Goal: Task Accomplishment & Management: Manage account settings

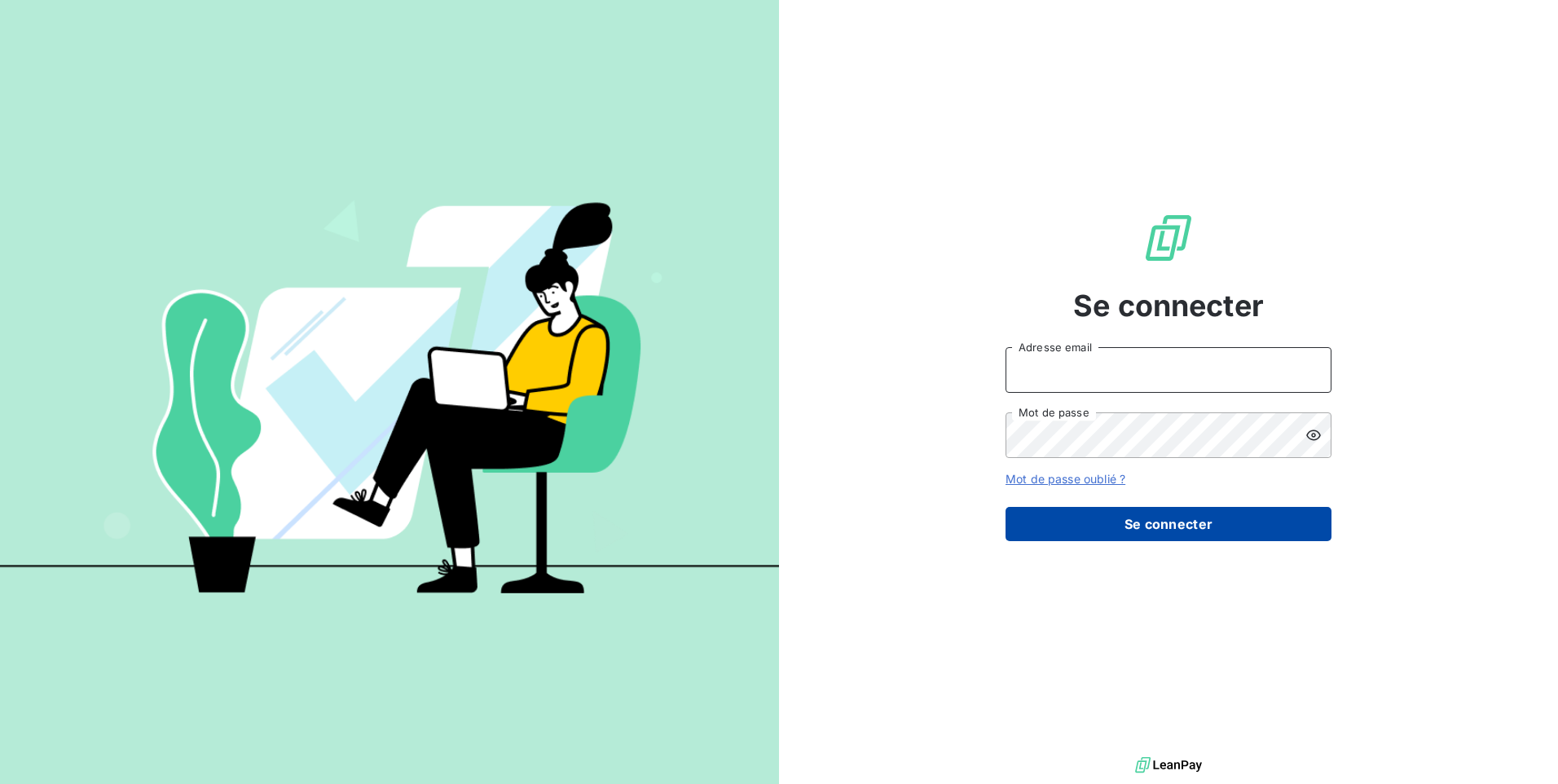
type input "compta@groupelumax.com"
click at [1196, 526] on button "Se connecter" at bounding box center [1168, 524] width 326 height 34
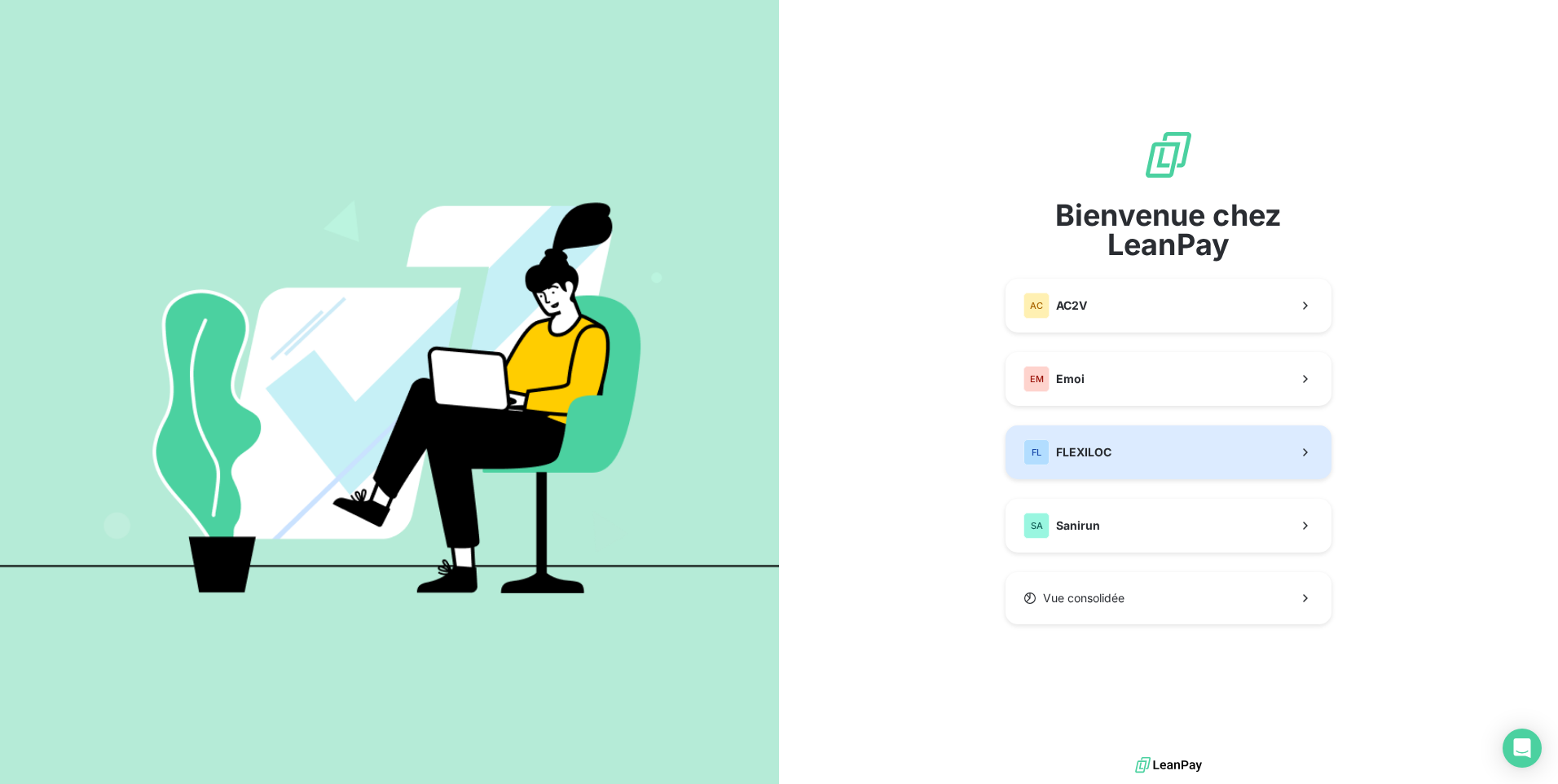
click at [1189, 467] on button "FL FLEXILOC" at bounding box center [1168, 452] width 326 height 54
